Goal: Task Accomplishment & Management: Use online tool/utility

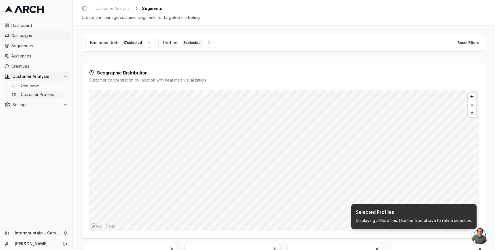
click at [24, 37] on span "Campaigns" at bounding box center [39, 36] width 56 height 6
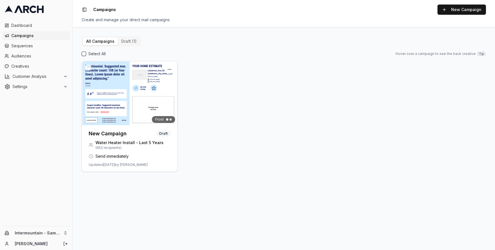
click at [32, 68] on span "Creatives" at bounding box center [39, 66] width 56 height 6
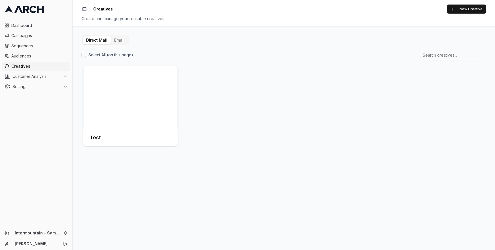
click at [124, 33] on div "Direct Mail Email Select All (on this page) Test" at bounding box center [284, 138] width 423 height 224
click at [122, 38] on button "Email" at bounding box center [119, 40] width 17 height 8
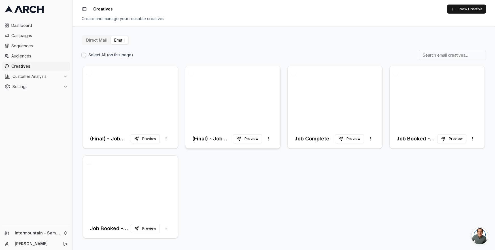
click at [230, 101] on div at bounding box center [232, 97] width 95 height 63
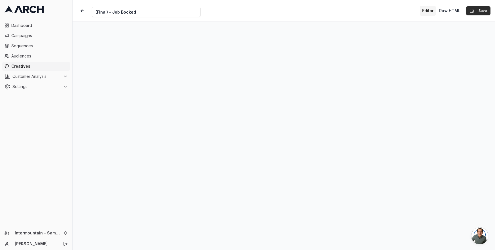
click at [479, 8] on button "Save" at bounding box center [478, 10] width 24 height 9
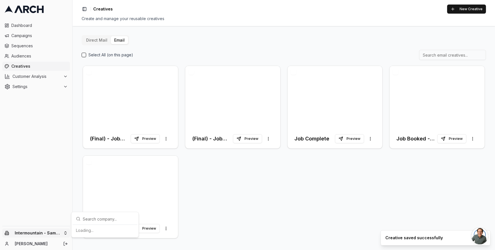
click at [63, 235] on html "Dashboard Campaigns Sequences Audiences Creatives Customer Analysis Settings In…" at bounding box center [247, 125] width 495 height 250
click at [115, 203] on div "Intermountain - Comfort Solutions" at bounding box center [105, 204] width 63 height 15
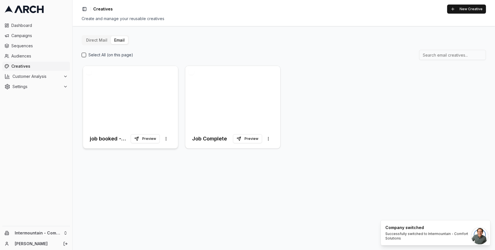
click at [131, 107] on div at bounding box center [130, 97] width 95 height 63
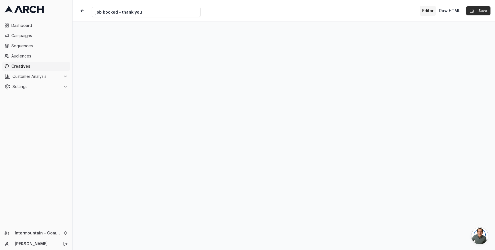
click at [479, 10] on button "Save" at bounding box center [478, 10] width 24 height 9
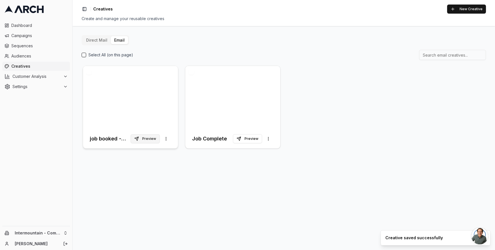
click at [146, 138] on button "Preview" at bounding box center [145, 138] width 29 height 9
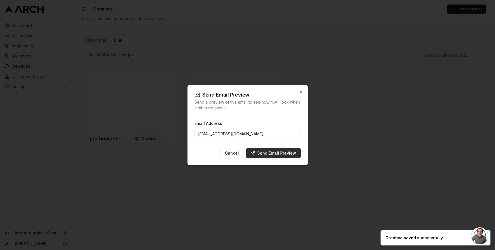
click at [291, 157] on button "Send Email Preview" at bounding box center [273, 153] width 55 height 10
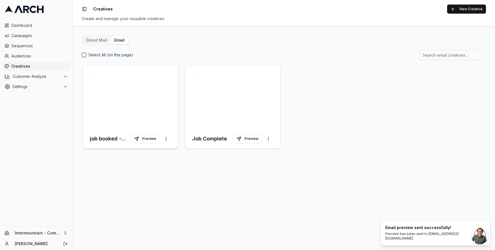
click at [144, 95] on div at bounding box center [130, 97] width 95 height 63
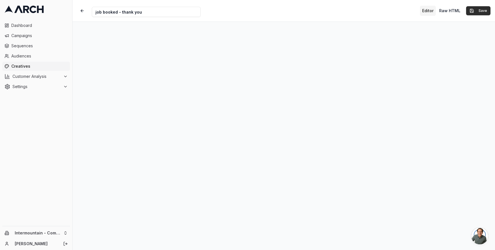
click at [475, 12] on button "Save" at bounding box center [478, 10] width 24 height 9
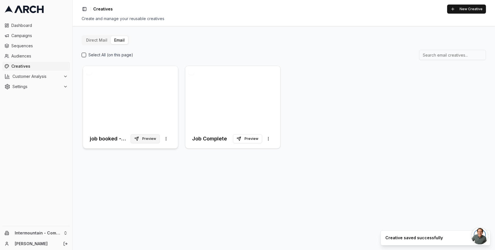
click at [149, 142] on button "Preview" at bounding box center [145, 138] width 29 height 9
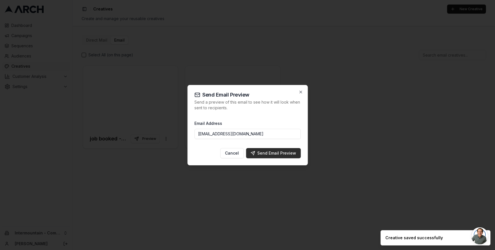
click at [276, 154] on div "Send Email Preview" at bounding box center [274, 154] width 46 height 6
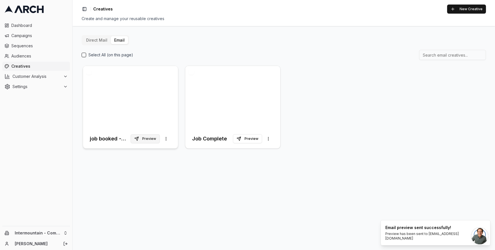
click at [145, 138] on button "Preview" at bounding box center [145, 138] width 29 height 9
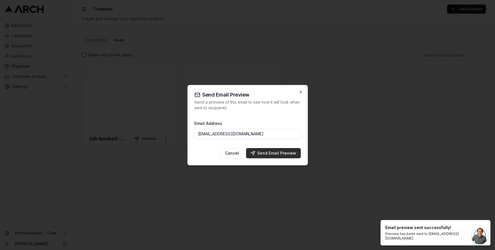
click at [262, 154] on div "Send Email Preview" at bounding box center [274, 154] width 46 height 6
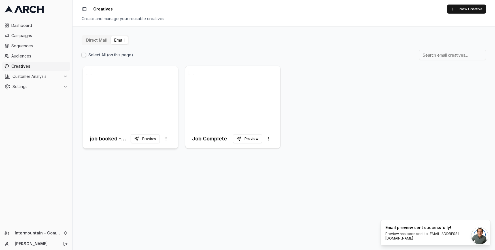
click at [139, 95] on div at bounding box center [130, 97] width 95 height 63
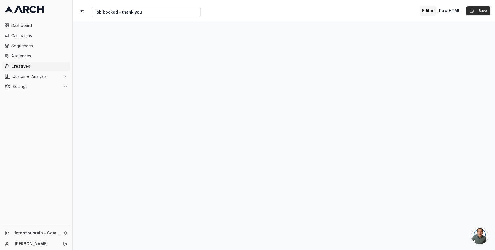
click at [480, 13] on button "Save" at bounding box center [478, 10] width 24 height 9
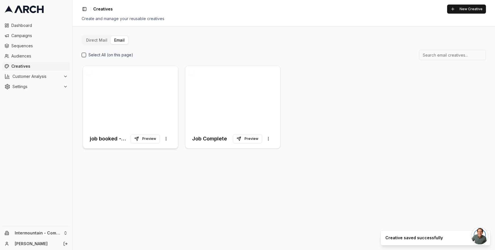
click at [149, 103] on div at bounding box center [130, 97] width 95 height 63
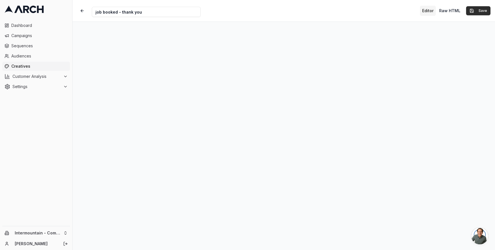
click at [476, 14] on button "Save" at bounding box center [478, 10] width 24 height 9
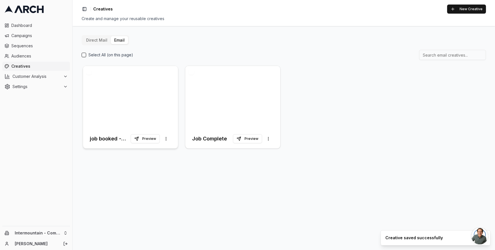
click at [115, 81] on div at bounding box center [130, 97] width 95 height 63
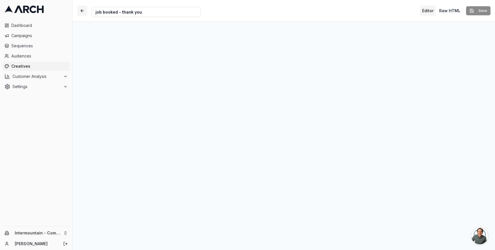
click at [83, 13] on button "button" at bounding box center [82, 11] width 10 height 10
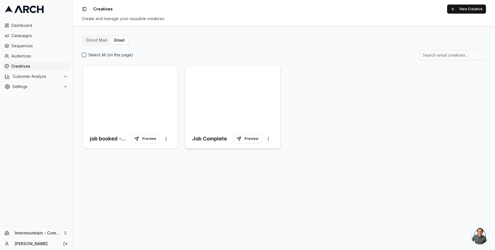
click at [240, 102] on div at bounding box center [232, 97] width 95 height 63
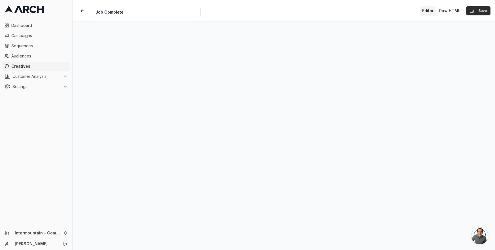
click at [477, 12] on button "Save" at bounding box center [478, 10] width 24 height 9
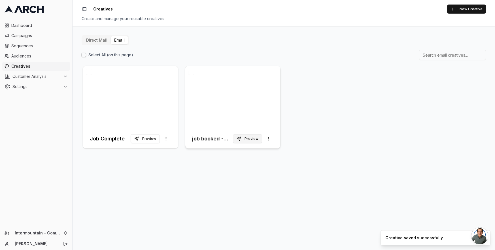
click at [260, 139] on button "Preview" at bounding box center [247, 138] width 29 height 9
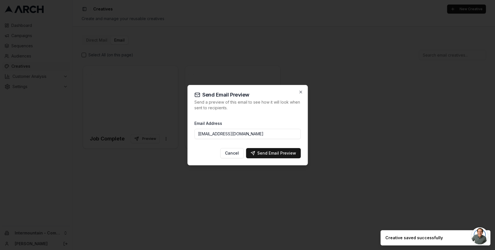
click at [267, 135] on input "ngedda@intermountainhs.com" at bounding box center [247, 134] width 106 height 10
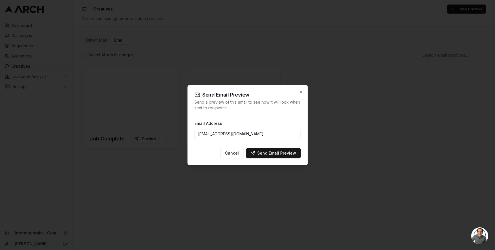
paste input "AYearsley@intermountainhs.com"
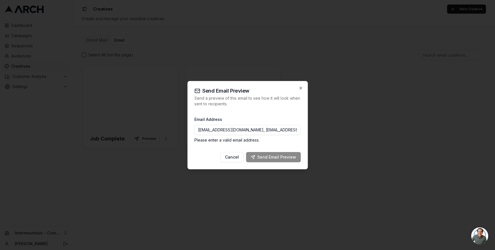
drag, startPoint x: 236, startPoint y: 129, endPoint x: 187, endPoint y: 128, distance: 48.2
click at [187, 128] on div "Send Email Preview Send a preview of this email to see how it will look when se…" at bounding box center [247, 125] width 120 height 88
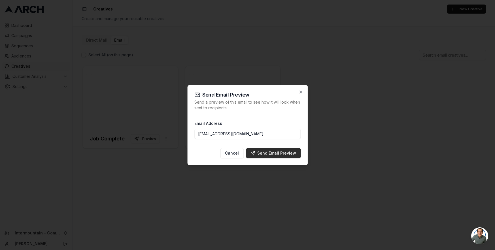
click at [278, 155] on div "Send Email Preview" at bounding box center [274, 154] width 46 height 6
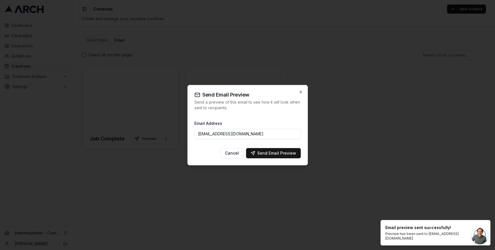
type input "ngedda@intermountainhs.com"
